Goal: Transaction & Acquisition: Purchase product/service

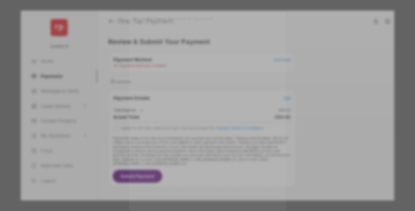
click at [206, 104] on div "BACS Direct Debit" at bounding box center [207, 107] width 133 height 11
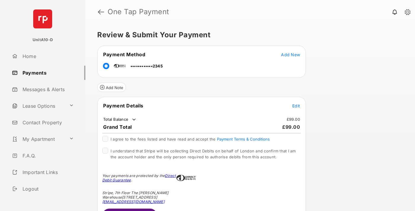
click at [296, 106] on span "Edit" at bounding box center [296, 105] width 8 height 5
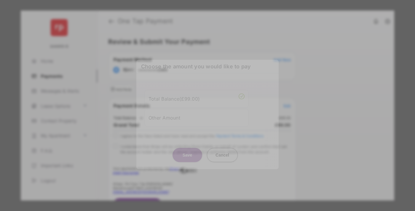
click at [196, 118] on div "Other Amount" at bounding box center [196, 118] width 96 height 10
type input "**"
click at [187, 159] on button "Save" at bounding box center [187, 155] width 30 height 14
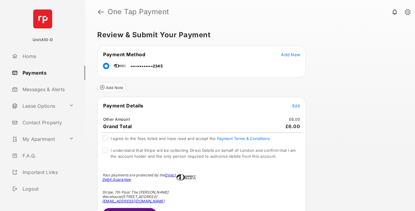
click at [296, 106] on span "Edit" at bounding box center [296, 105] width 8 height 5
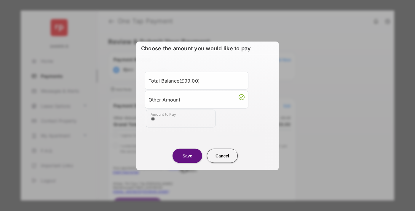
click at [187, 156] on button "Save" at bounding box center [187, 156] width 30 height 14
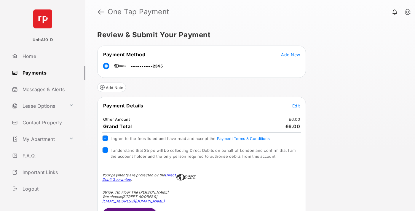
click at [129, 209] on button "Submit Payment" at bounding box center [129, 215] width 55 height 14
